Goal: Communication & Community: Ask a question

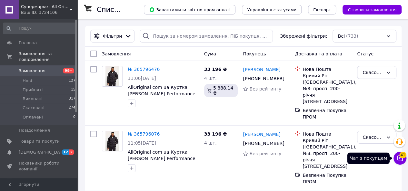
click at [400, 159] on icon at bounding box center [400, 158] width 6 height 6
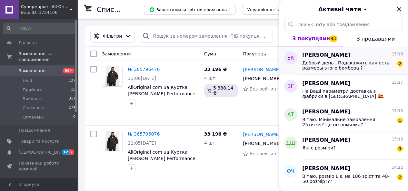
click at [325, 65] on span "Добрый день . Подскажите как есть размеры этого бомбера ?" at bounding box center [348, 65] width 92 height 10
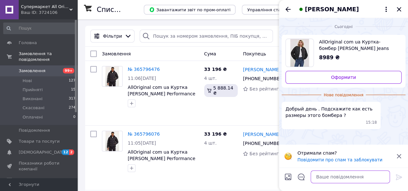
click at [335, 177] on textarea at bounding box center [349, 177] width 79 height 13
click at [300, 55] on img "Переглянути товар" at bounding box center [299, 53] width 18 height 28
click at [326, 179] on textarea at bounding box center [349, 177] width 79 height 13
type textarea "d"
click at [312, 176] on textarea "d" at bounding box center [344, 177] width 92 height 13
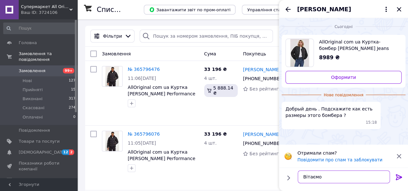
type textarea "Вітаємо"
click at [399, 179] on icon at bounding box center [399, 177] width 6 height 6
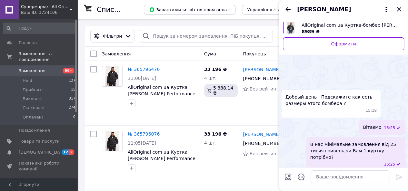
scroll to position [17, 0]
